Goal: Information Seeking & Learning: Compare options

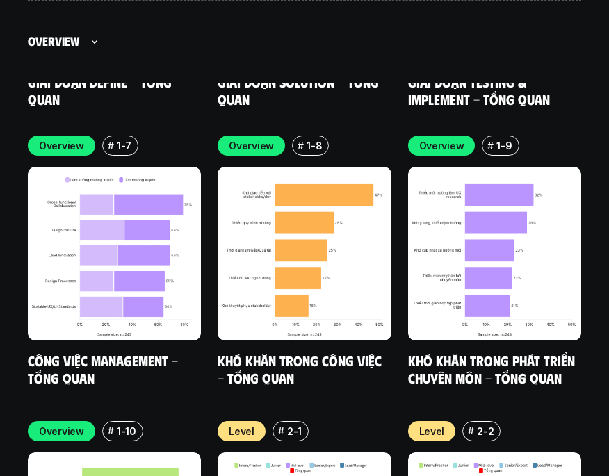
scroll to position [4519, 0]
click at [571, 28] on div "Overview" at bounding box center [304, 41] width 553 height 83
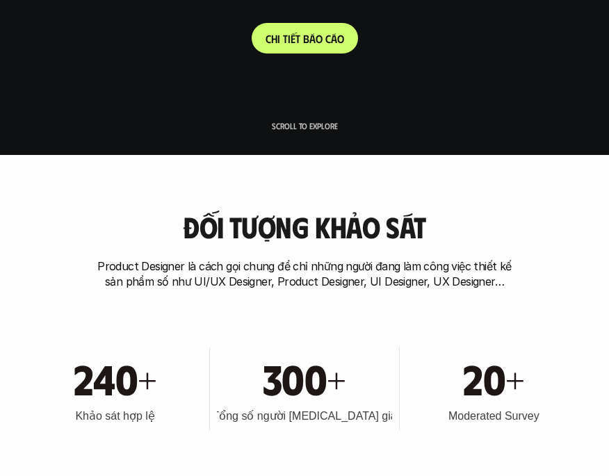
scroll to position [0, 0]
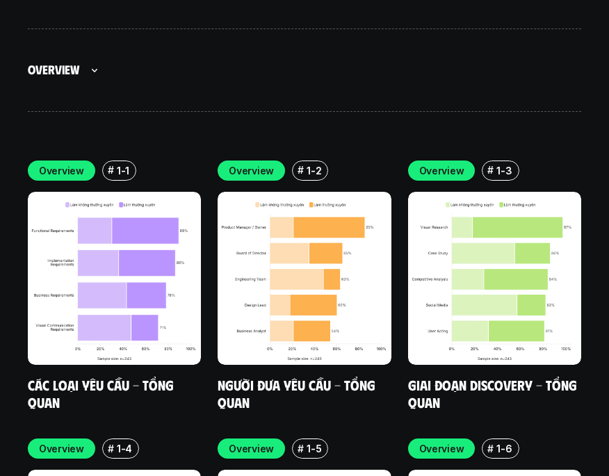
scroll to position [2981, 0]
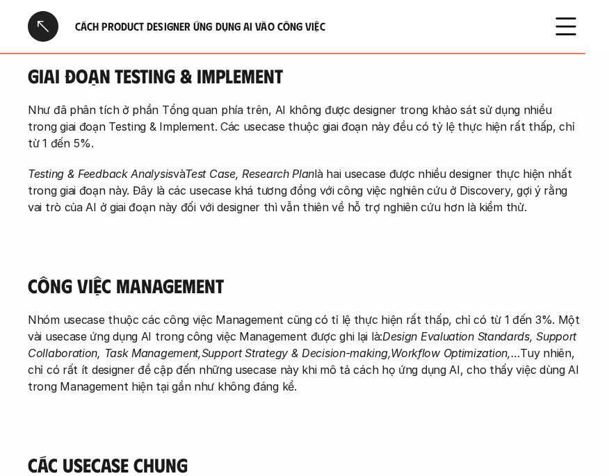
scroll to position [3470, 0]
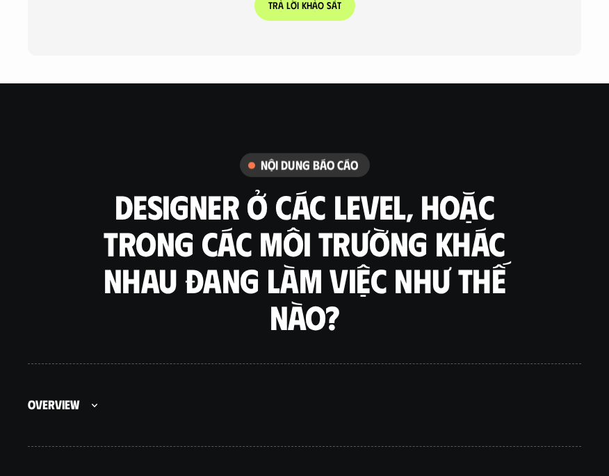
scroll to position [148, 0]
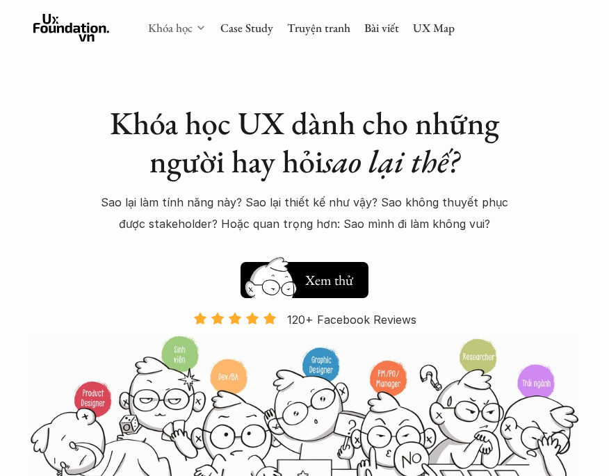
click at [189, 25] on link "Khóa học" at bounding box center [170, 27] width 44 height 15
click at [202, 27] on icon at bounding box center [200, 27] width 11 height 11
click at [200, 28] on polyline at bounding box center [201, 27] width 6 height 3
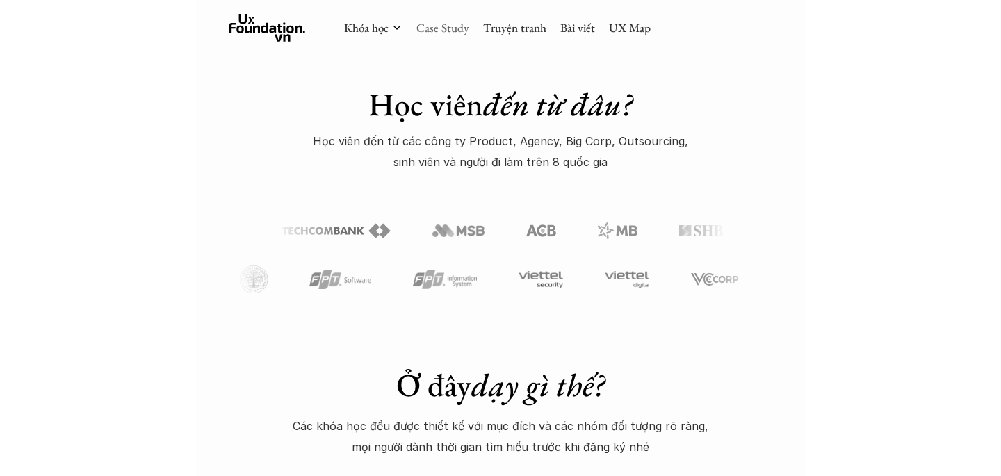
scroll to position [242, 0]
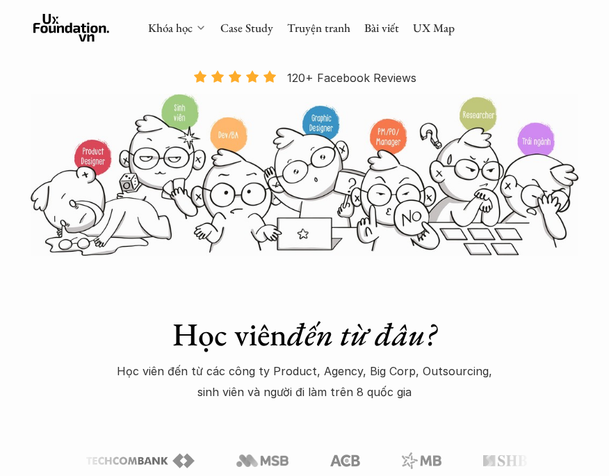
click at [195, 22] on icon at bounding box center [200, 27] width 11 height 11
click at [197, 23] on icon at bounding box center [200, 27] width 11 height 11
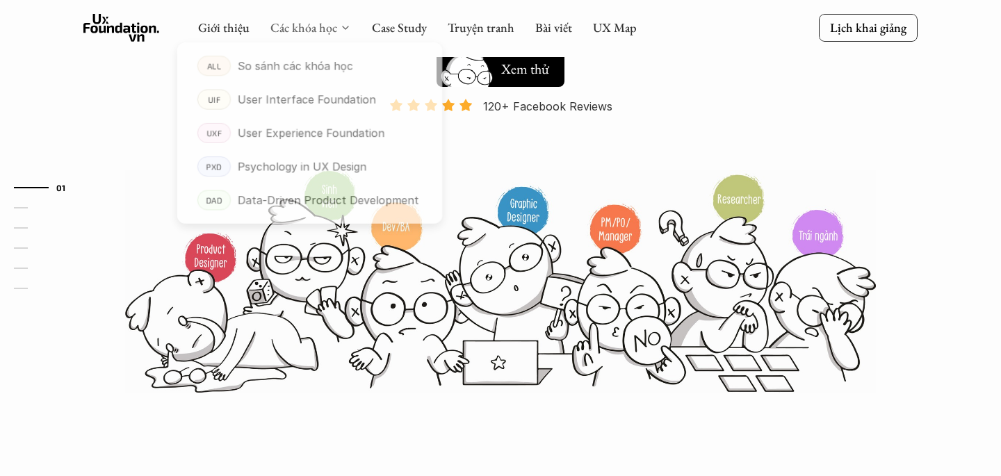
click at [293, 26] on link "Các khóa học" at bounding box center [303, 27] width 67 height 16
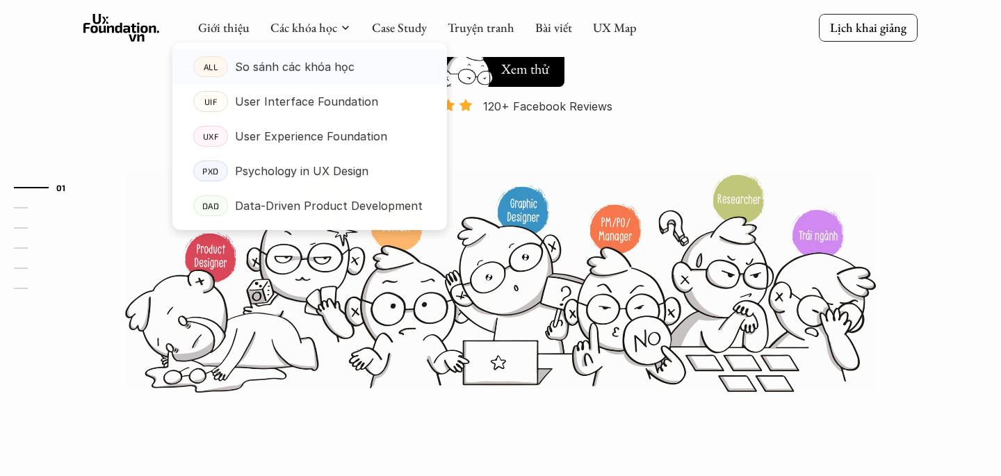
click at [291, 67] on p "So sánh các khóa học" at bounding box center [295, 66] width 120 height 21
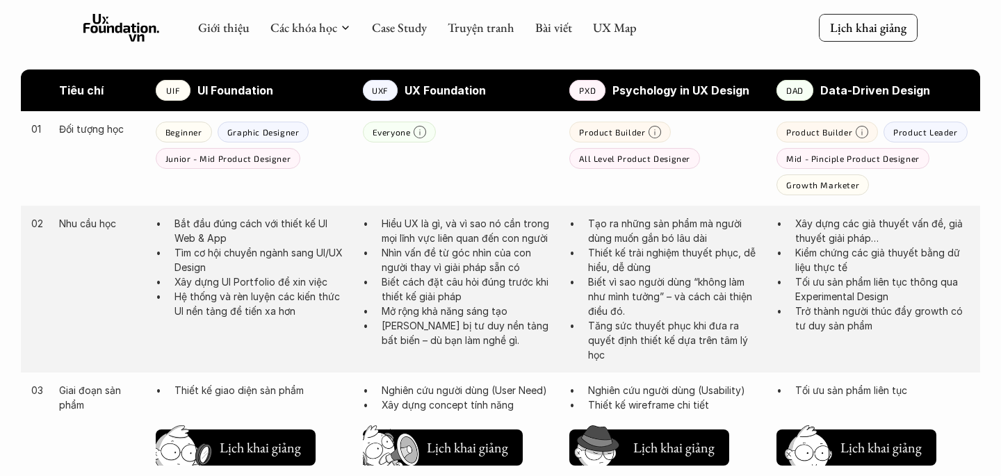
scroll to position [719, 0]
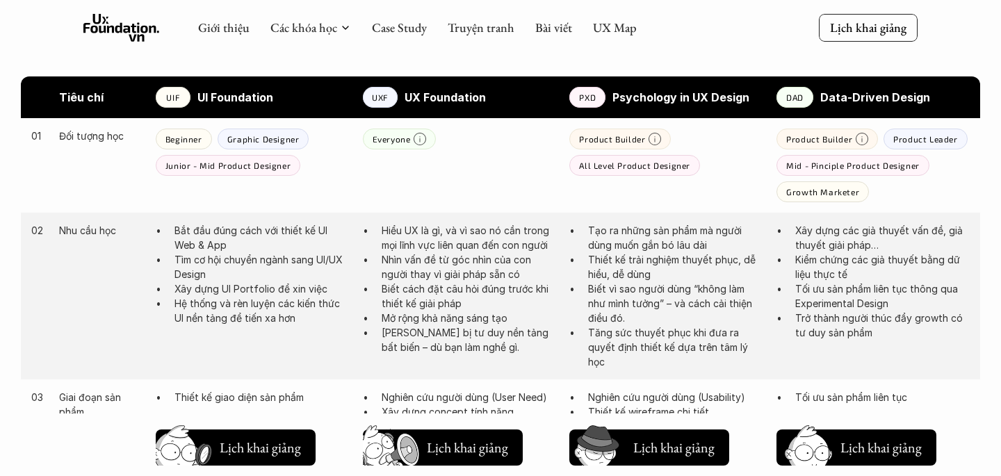
click at [462, 161] on div "01 Đối tượng học Beginner Graphic Designer Junior - Mid Product Designer Everyo…" at bounding box center [500, 165] width 959 height 95
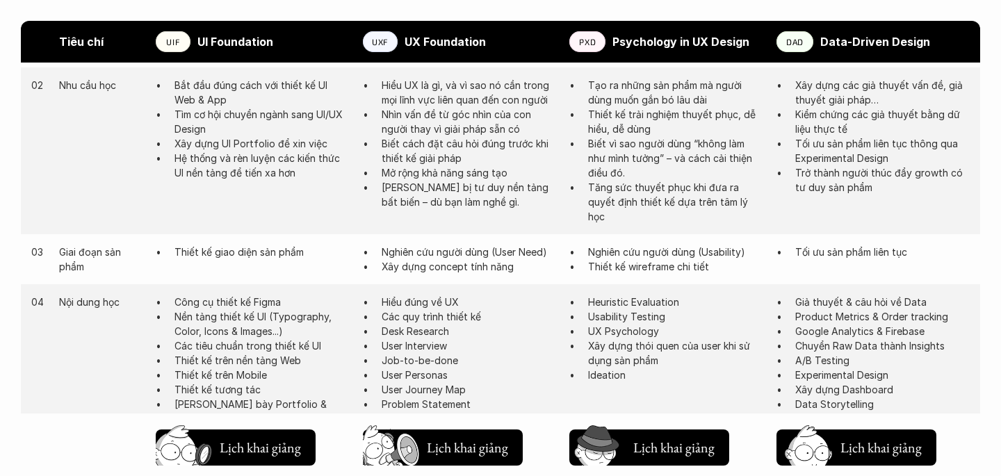
scroll to position [861, 0]
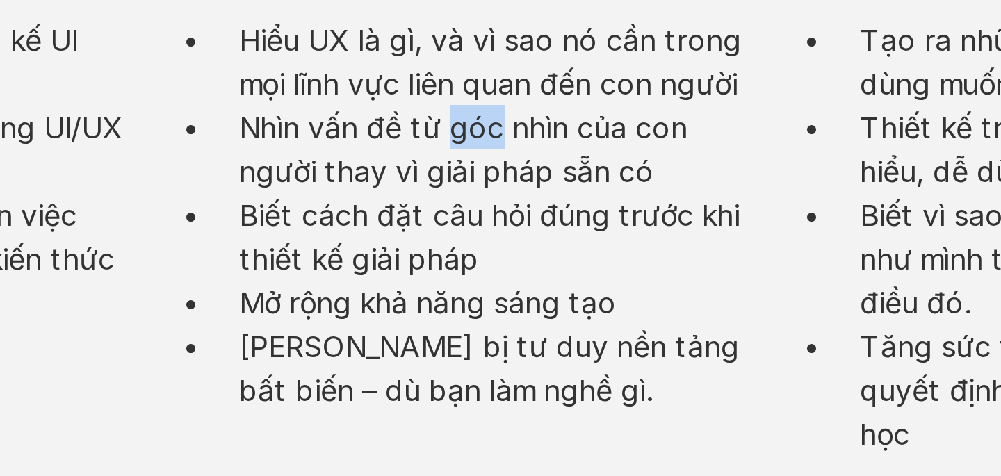
click at [454, 122] on p "Nhìn vấn đề từ góc nhìn của con người thay vì giải pháp sẵn có" at bounding box center [469, 125] width 175 height 29
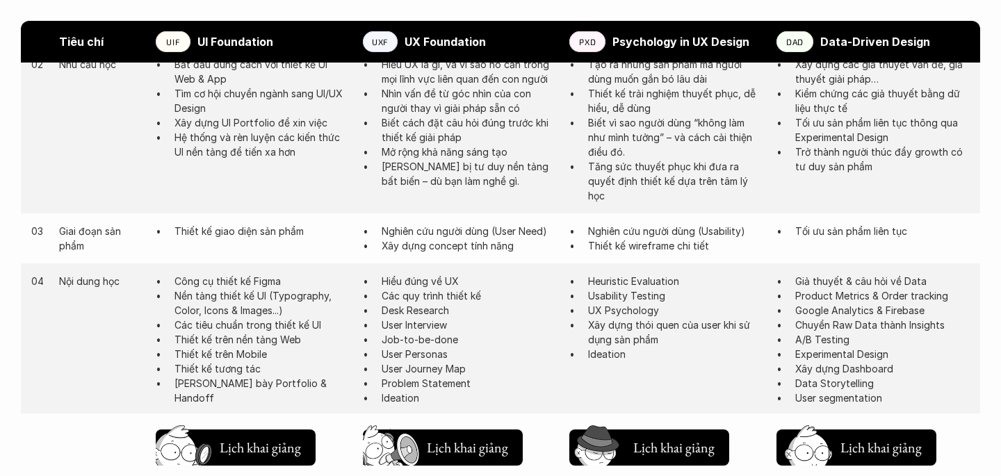
scroll to position [888, 0]
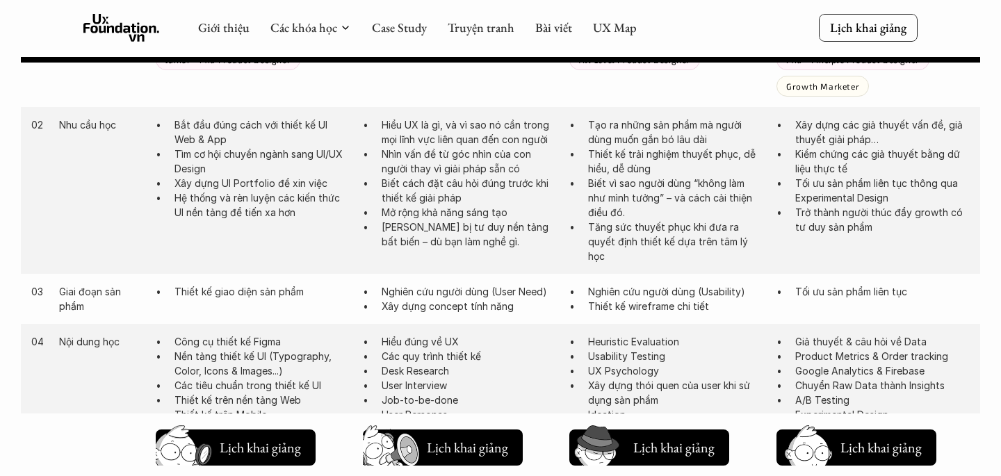
click at [457, 127] on p "Hiểu UX là gì, và vì sao nó cần trong mọi lĩnh vực liên quan đến con người" at bounding box center [469, 131] width 175 height 29
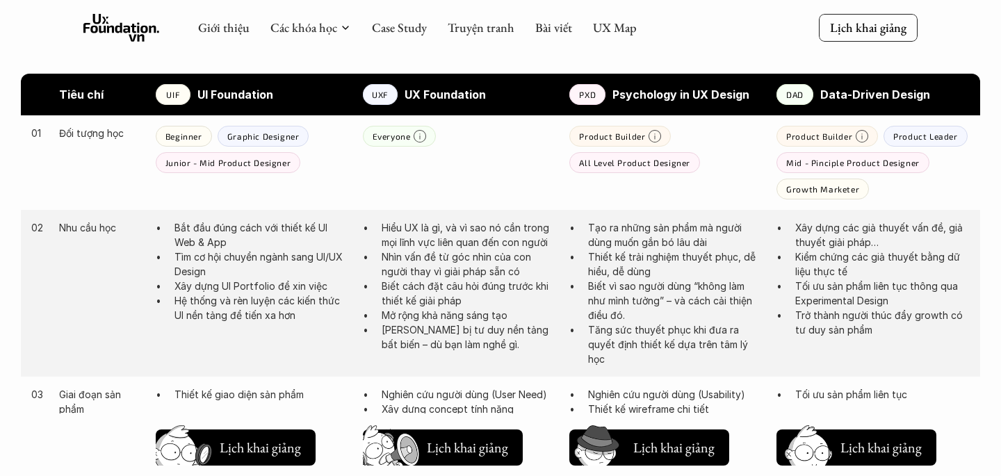
scroll to position [726, 0]
